Goal: Check status

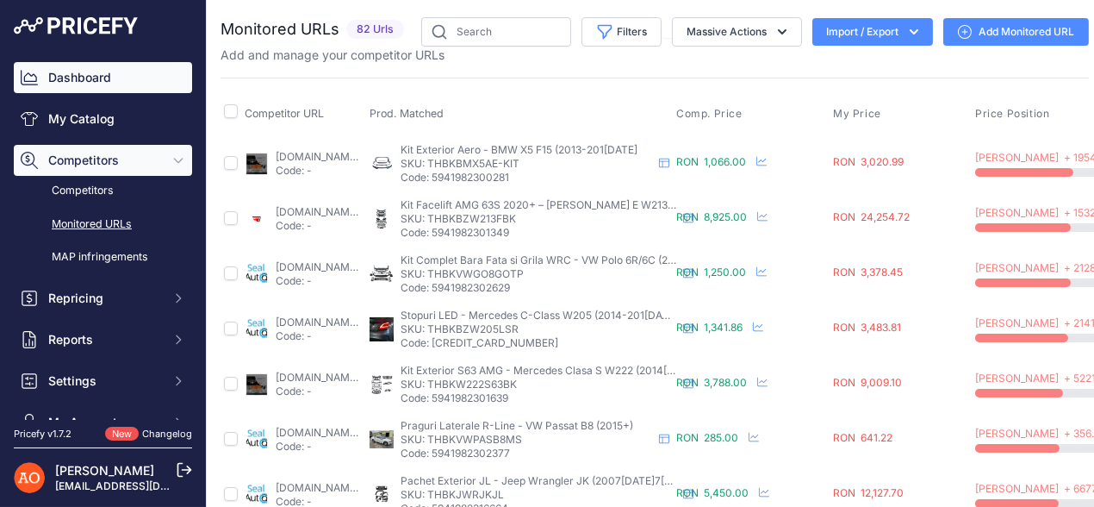
click at [77, 74] on link "Dashboard" at bounding box center [103, 77] width 178 height 31
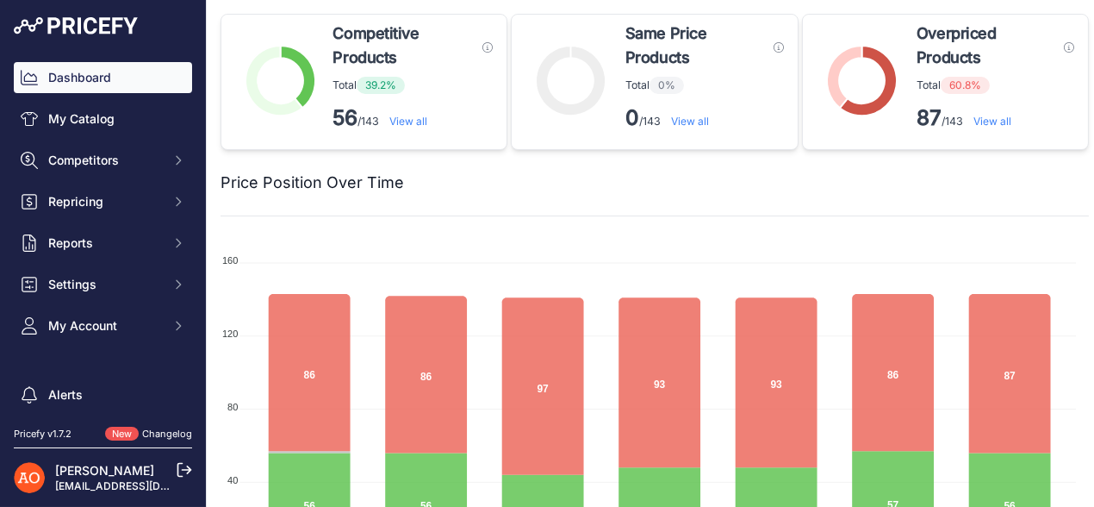
drag, startPoint x: 907, startPoint y: 115, endPoint x: 957, endPoint y: 114, distance: 50.0
click at [957, 114] on p "87 /143 View all" at bounding box center [996, 118] width 158 height 28
click at [928, 171] on div at bounding box center [746, 183] width 685 height 24
drag, startPoint x: 905, startPoint y: 115, endPoint x: 918, endPoint y: 115, distance: 12.9
click at [918, 115] on div "Overpriced Products These products need to be repriced, they have at least one …" at bounding box center [945, 82] width 287 height 136
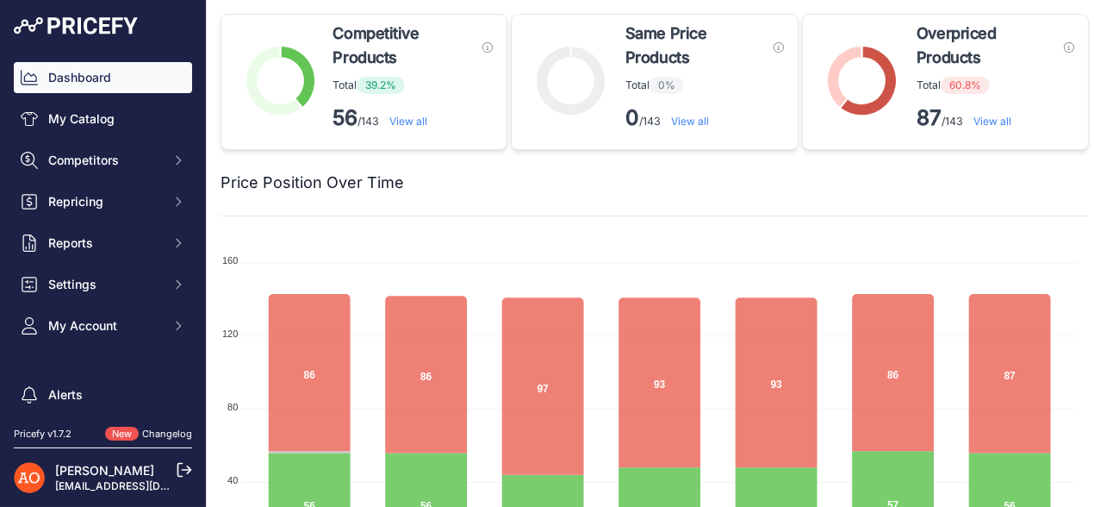
click at [937, 159] on div "Price Position Over Time" at bounding box center [655, 172] width 868 height 45
drag, startPoint x: 911, startPoint y: 122, endPoint x: 956, endPoint y: 124, distance: 45.7
click at [956, 124] on p "87 /143 View all" at bounding box center [996, 118] width 158 height 28
click at [830, 175] on div at bounding box center [746, 183] width 685 height 24
drag, startPoint x: 909, startPoint y: 117, endPoint x: 944, endPoint y: 117, distance: 35.3
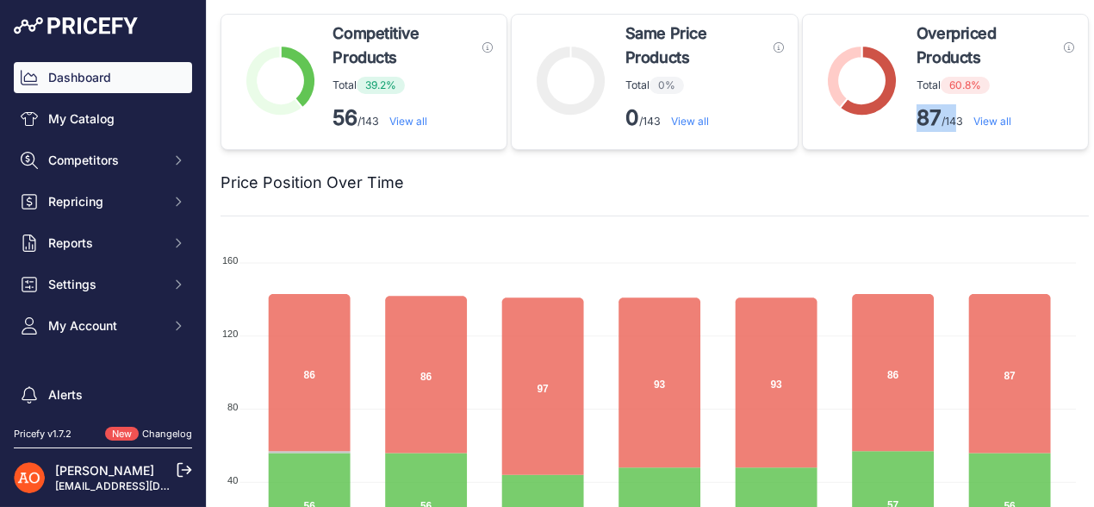
click at [944, 117] on p "87 /143 View all" at bounding box center [996, 118] width 158 height 28
click at [921, 202] on div "Price Position Over Time" at bounding box center [655, 183] width 868 height 66
drag, startPoint x: 916, startPoint y: 126, endPoint x: 953, endPoint y: 126, distance: 37.0
click at [953, 126] on p "87 /143 View all" at bounding box center [996, 118] width 158 height 28
click at [913, 160] on div "Price Position Over Time" at bounding box center [655, 172] width 868 height 45
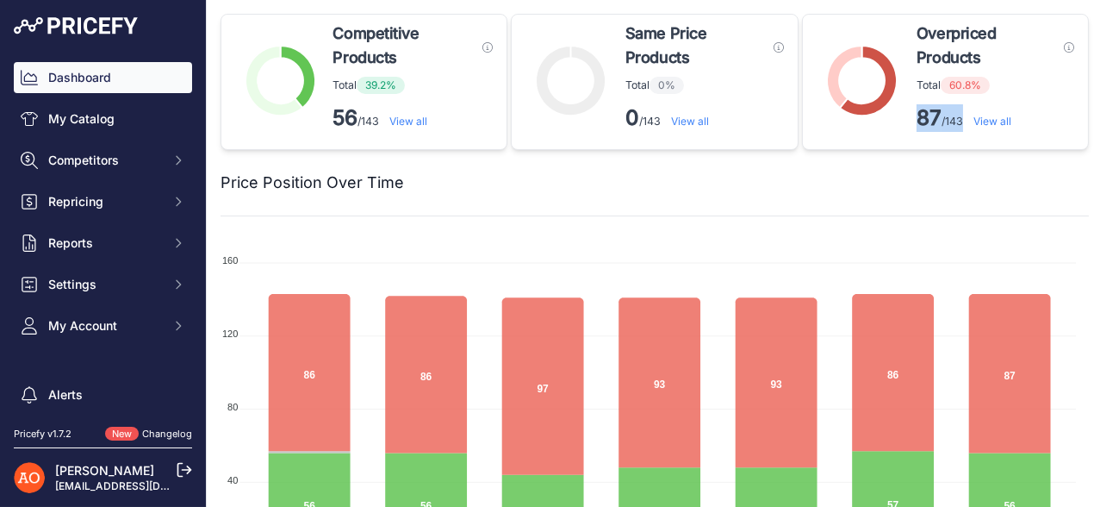
drag, startPoint x: 910, startPoint y: 120, endPoint x: 954, endPoint y: 120, distance: 43.9
click at [954, 120] on p "87 /143 View all" at bounding box center [996, 118] width 158 height 28
click at [942, 162] on div "Price Position Over Time" at bounding box center [655, 172] width 868 height 45
click at [107, 74] on link "Dashboard" at bounding box center [103, 77] width 178 height 31
